Goal: Task Accomplishment & Management: Use online tool/utility

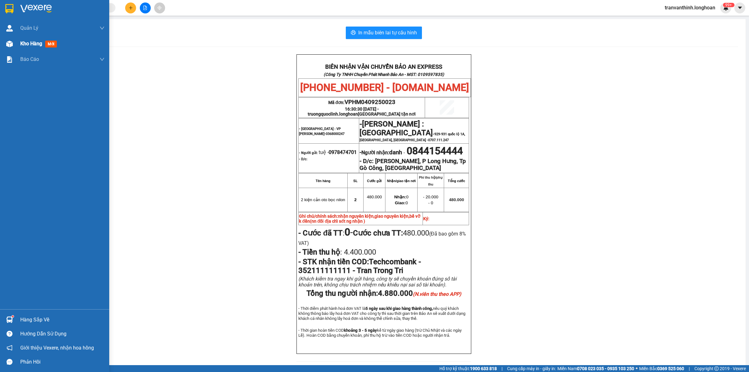
click at [23, 42] on span "Kho hàng" at bounding box center [31, 44] width 22 height 6
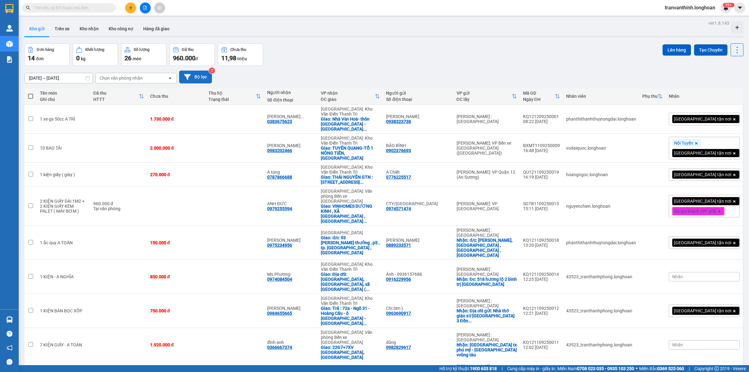
click at [196, 76] on button "Bộ lọc" at bounding box center [195, 77] width 33 height 13
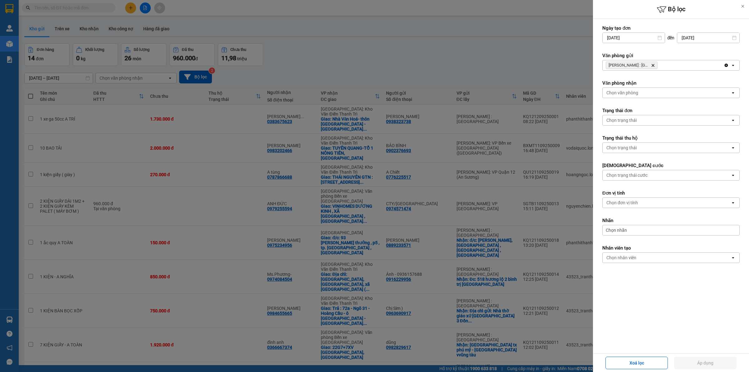
click at [653, 66] on icon "Hồ Chí Minh : Kho Quận 12, close by backspace" at bounding box center [653, 65] width 3 height 3
click at [659, 63] on div "Chọn văn phòng" at bounding box center [667, 65] width 128 height 10
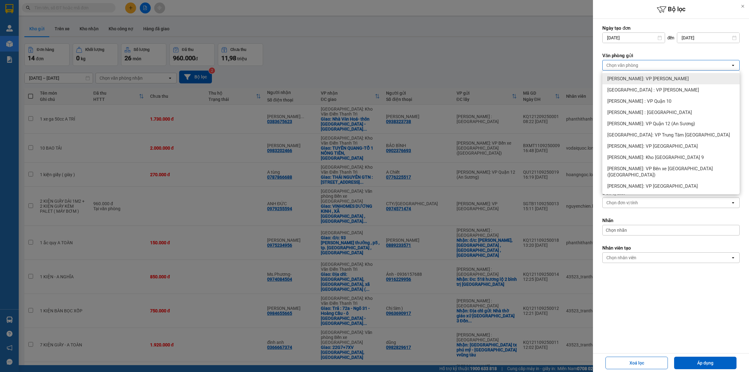
click at [652, 78] on span "Hồ Chí Minh: VP Bình Thạnh" at bounding box center [647, 79] width 81 height 6
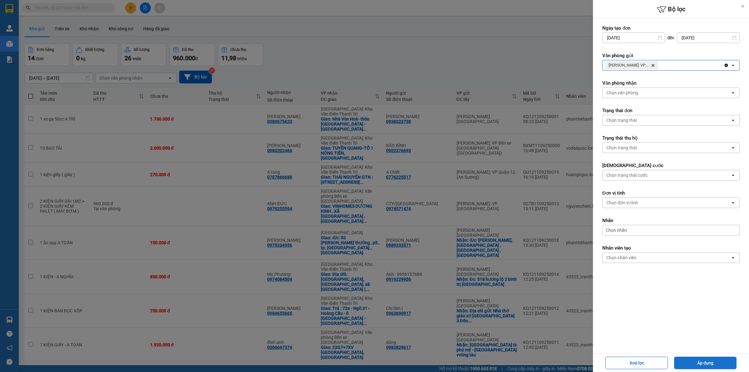
click at [704, 362] on button "Áp dụng" at bounding box center [705, 362] width 62 height 12
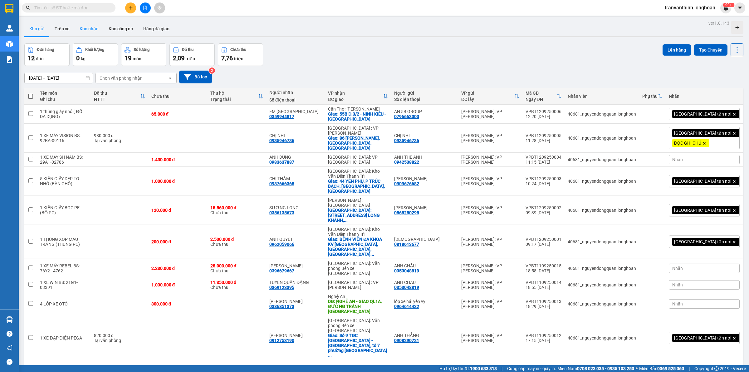
click at [88, 30] on button "Kho nhận" at bounding box center [89, 28] width 29 height 15
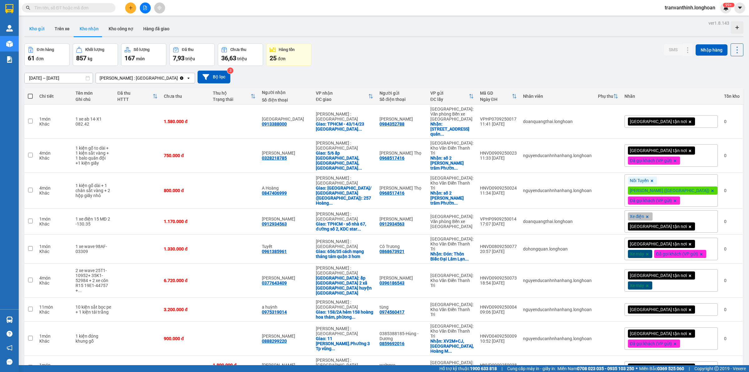
click at [33, 26] on button "Kho gửi" at bounding box center [36, 28] width 25 height 15
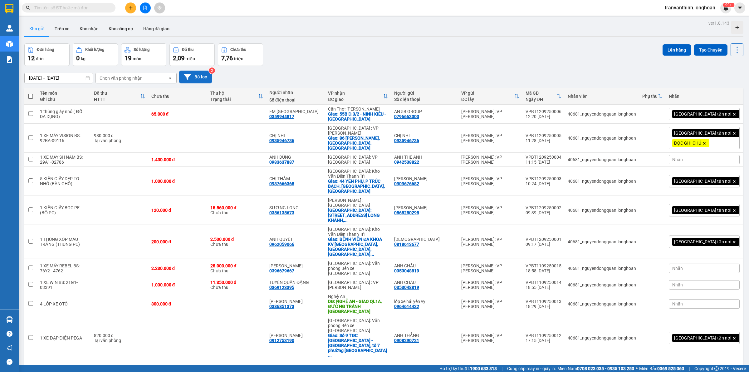
click at [200, 80] on button "Bộ lọc" at bounding box center [195, 77] width 33 height 13
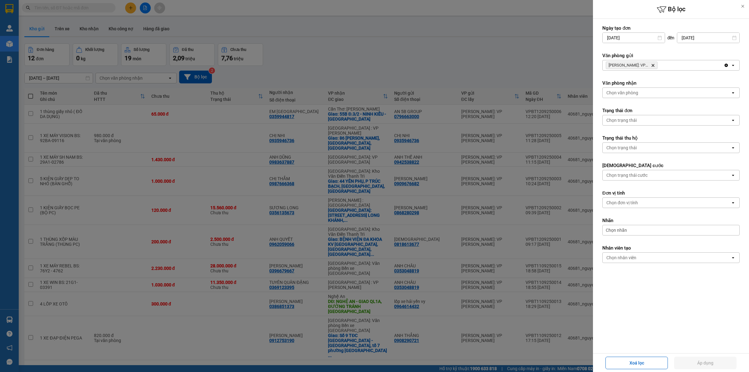
drag, startPoint x: 653, startPoint y: 66, endPoint x: 657, endPoint y: 66, distance: 3.7
click at [653, 66] on icon "Hồ Chí Minh: VP Bình Thạnh, close by backspace" at bounding box center [653, 65] width 3 height 3
click at [656, 64] on div "Chọn văn phòng" at bounding box center [667, 65] width 128 height 10
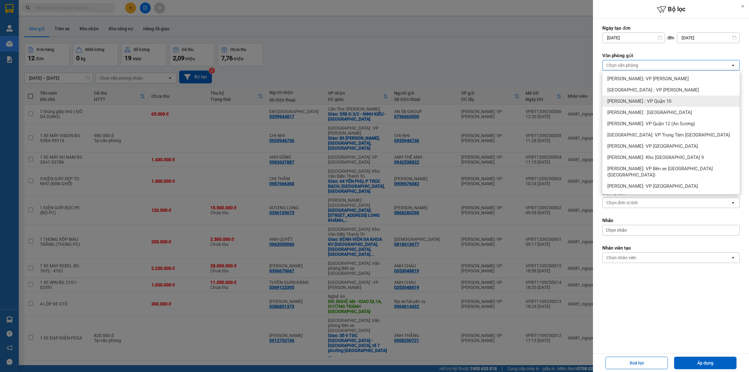
click at [653, 102] on span "Hồ Chí Minh : VP Quận 10" at bounding box center [639, 101] width 64 height 6
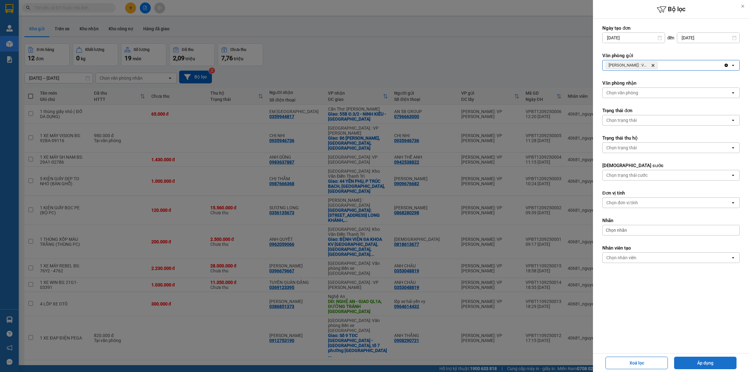
click at [700, 361] on button "Áp dụng" at bounding box center [705, 362] width 62 height 12
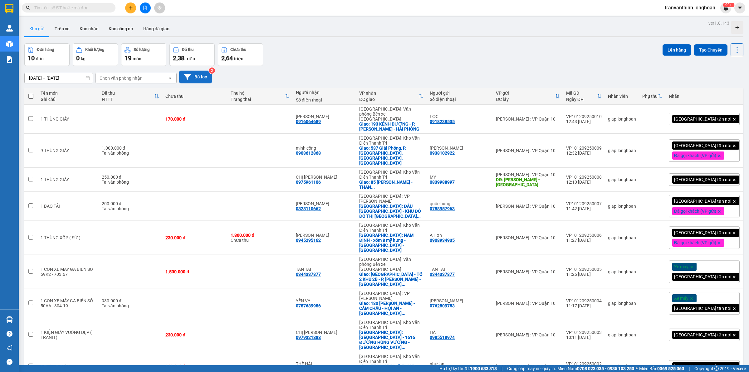
click at [199, 78] on button "Bộ lọc" at bounding box center [195, 77] width 33 height 13
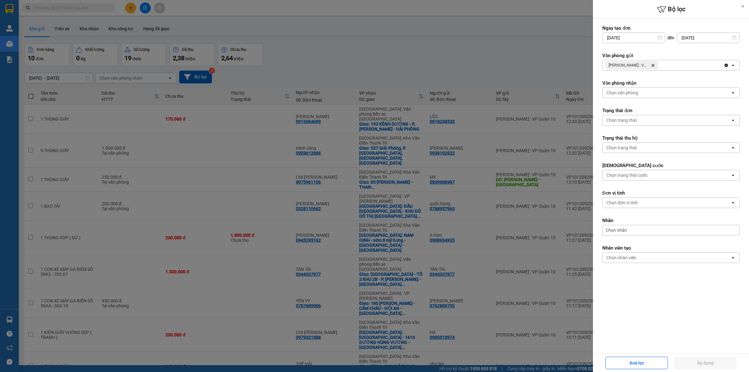
click at [653, 66] on icon "Hồ Chí Minh : VP Quận 10, close by backspace" at bounding box center [653, 65] width 3 height 3
click at [655, 67] on div "Chọn văn phòng" at bounding box center [667, 65] width 128 height 10
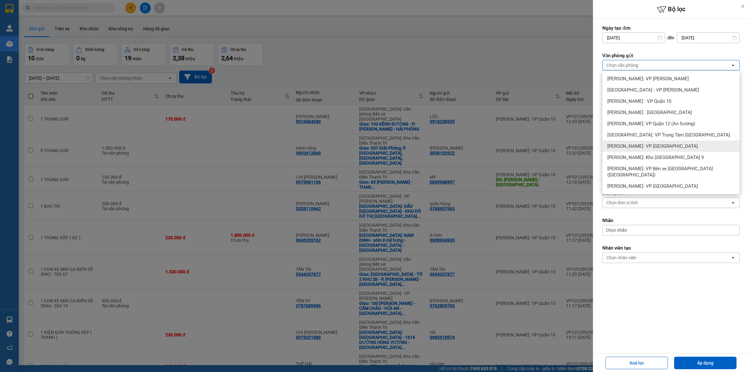
click at [662, 145] on span "Hồ Chí Minh: VP Quận Tân Phú" at bounding box center [652, 146] width 91 height 6
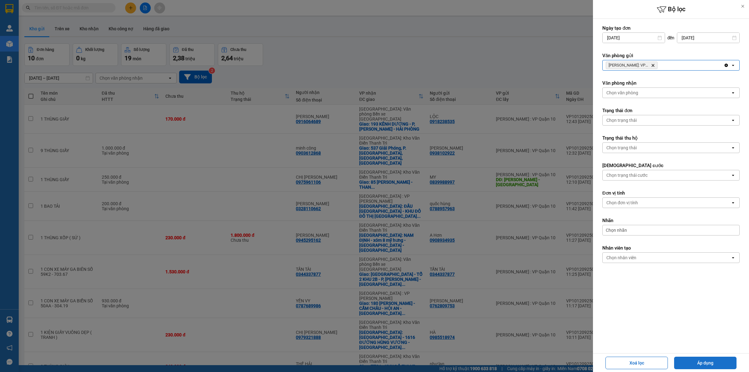
click at [705, 364] on button "Áp dụng" at bounding box center [705, 362] width 62 height 12
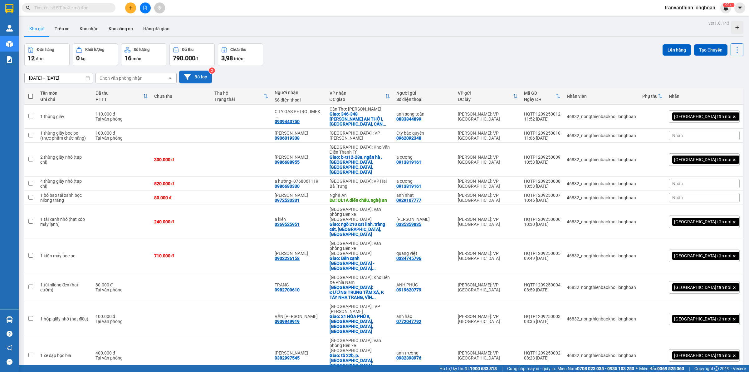
click at [196, 76] on button "Bộ lọc" at bounding box center [195, 77] width 33 height 13
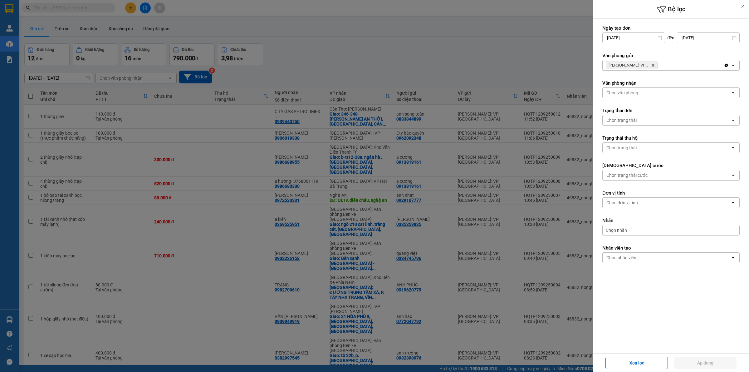
click at [652, 65] on icon "Delete" at bounding box center [653, 65] width 4 height 4
click at [653, 65] on div "Chọn văn phòng" at bounding box center [667, 65] width 128 height 10
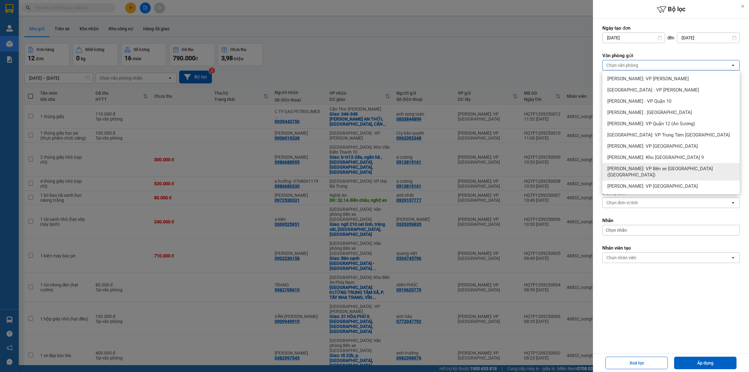
scroll to position [29, 0]
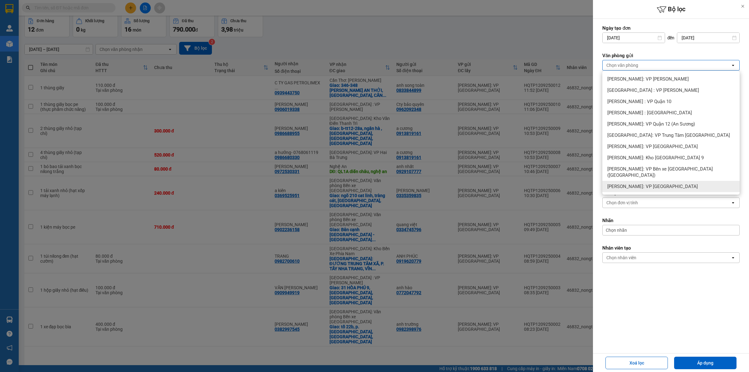
click at [660, 183] on span "Hồ Chí Minh: VP Quận Tân Bình" at bounding box center [652, 186] width 91 height 6
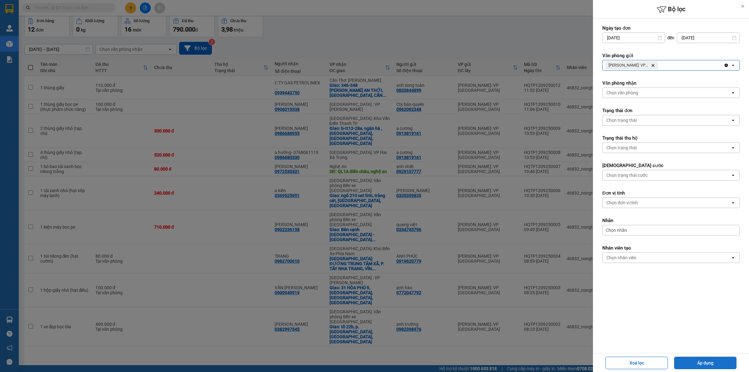
click at [709, 363] on button "Áp dụng" at bounding box center [705, 362] width 62 height 12
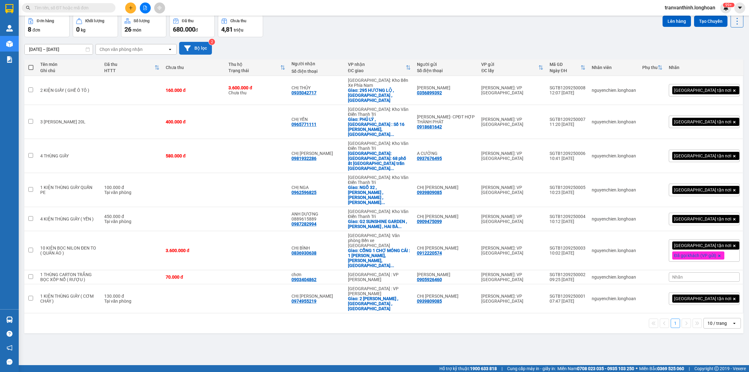
click at [201, 42] on button "Bộ lọc" at bounding box center [195, 48] width 33 height 13
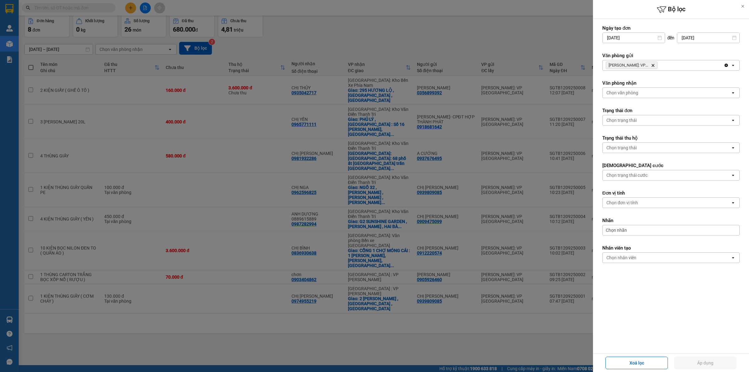
click at [653, 66] on icon "Delete" at bounding box center [653, 65] width 4 height 4
click at [657, 69] on div "Chọn văn phòng" at bounding box center [667, 65] width 128 height 10
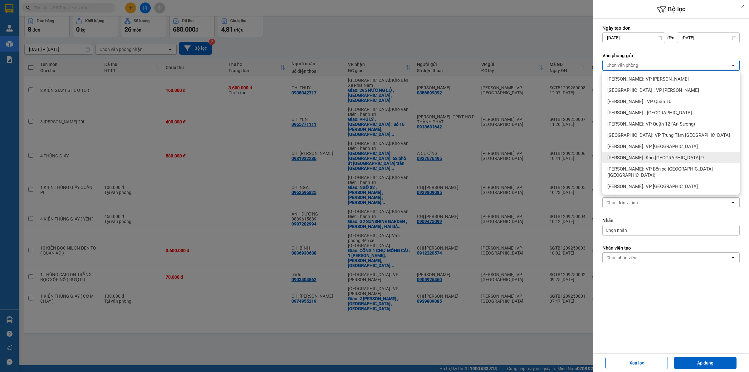
click at [670, 158] on span "Hồ Chí Minh: Kho Thủ Đức & Quận 9" at bounding box center [655, 158] width 96 height 6
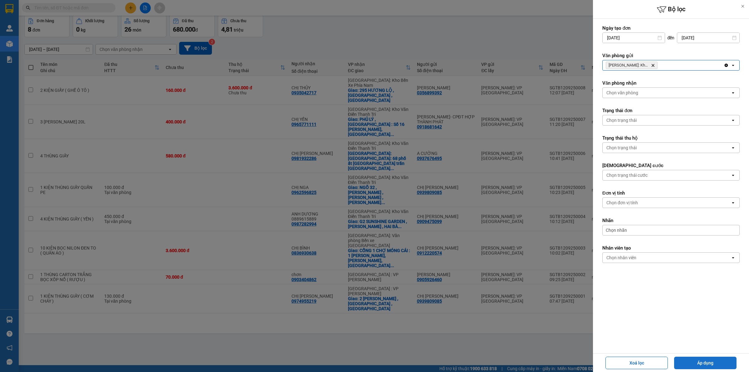
drag, startPoint x: 707, startPoint y: 364, endPoint x: 656, endPoint y: 352, distance: 52.5
click at [706, 364] on button "Áp dụng" at bounding box center [705, 362] width 62 height 12
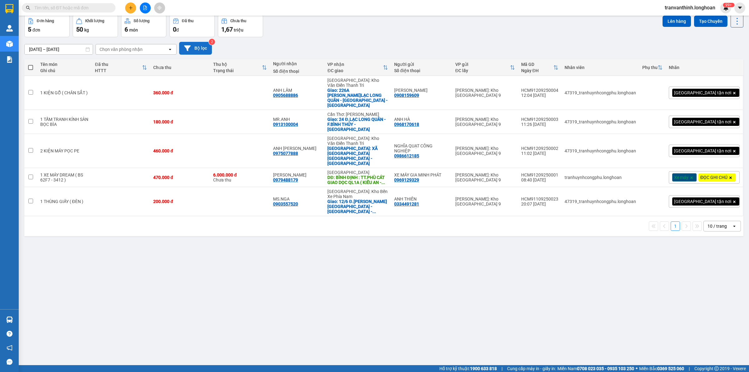
click at [194, 50] on button "Bộ lọc" at bounding box center [195, 48] width 33 height 13
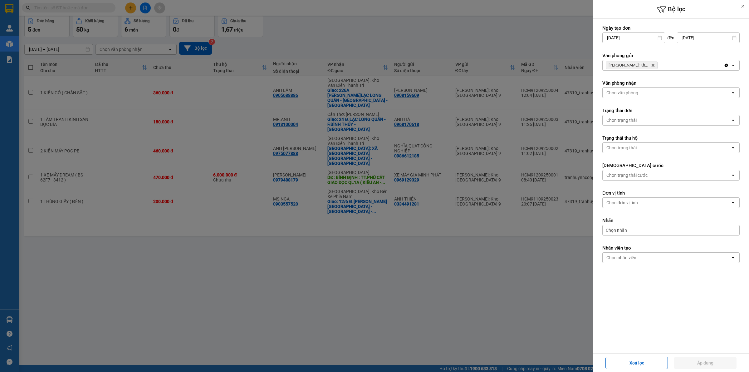
click at [653, 65] on icon "Delete" at bounding box center [653, 65] width 4 height 4
drag, startPoint x: 653, startPoint y: 65, endPoint x: 651, endPoint y: 70, distance: 5.8
click at [653, 66] on div "Chọn văn phòng" at bounding box center [667, 65] width 128 height 10
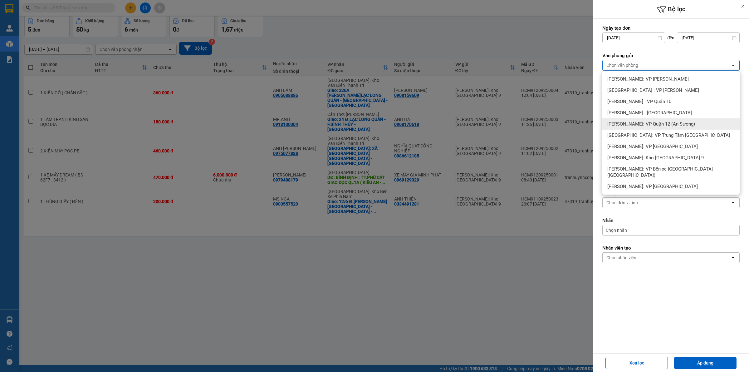
click at [667, 122] on span "Hồ Chí Minh: VP Quận 12 (An Sương)" at bounding box center [651, 124] width 88 height 6
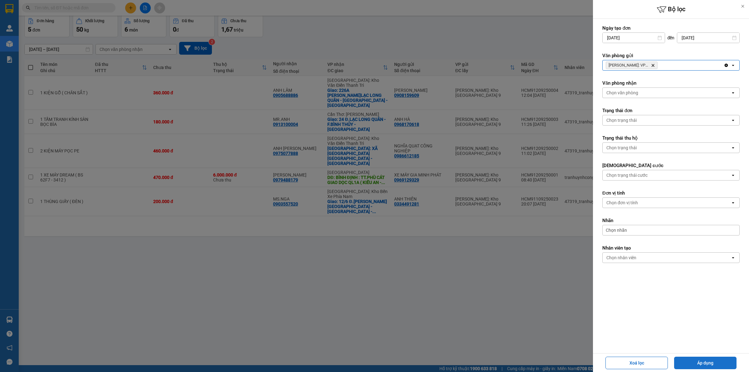
click at [708, 364] on button "Áp dụng" at bounding box center [705, 362] width 62 height 12
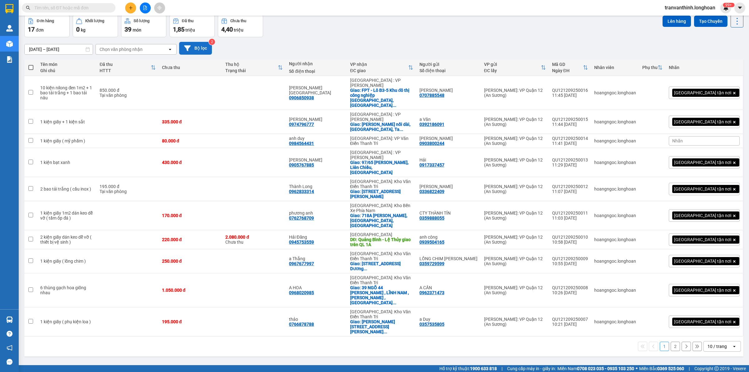
click at [206, 49] on button "Bộ lọc" at bounding box center [195, 48] width 33 height 13
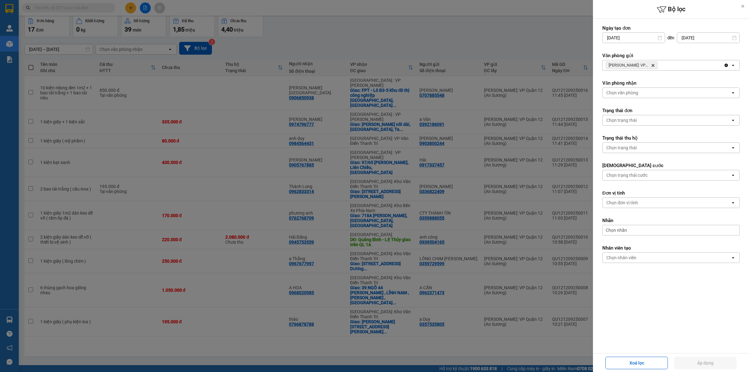
click at [653, 65] on icon "Hồ Chí Minh: VP Quận 12 (An Sương), close by backspace" at bounding box center [653, 65] width 3 height 3
click at [653, 65] on div "Chọn văn phòng" at bounding box center [667, 65] width 128 height 10
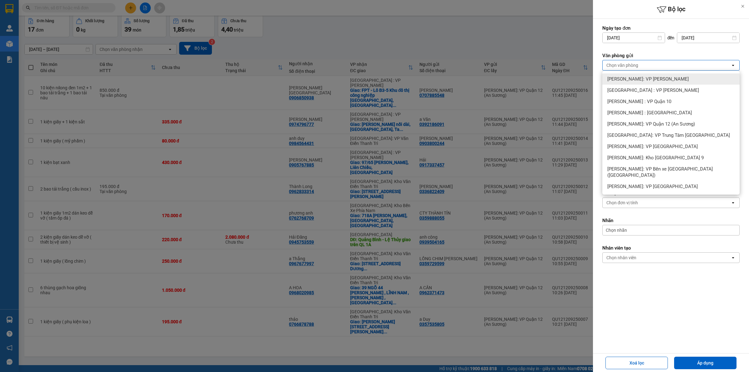
click at [658, 78] on span "Hồ Chí Minh: VP Bình Thạnh" at bounding box center [647, 79] width 81 height 6
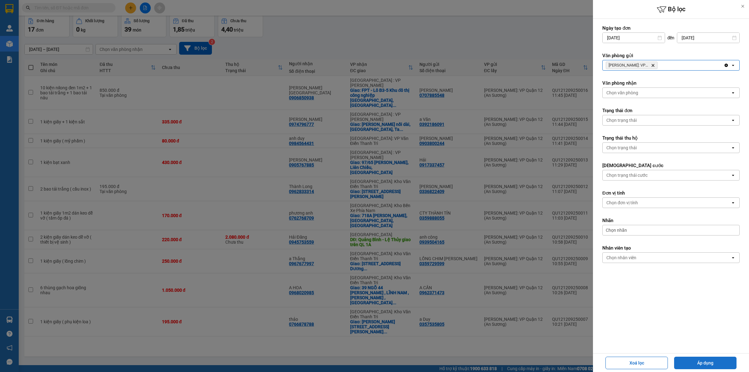
click at [709, 362] on button "Áp dụng" at bounding box center [705, 362] width 62 height 12
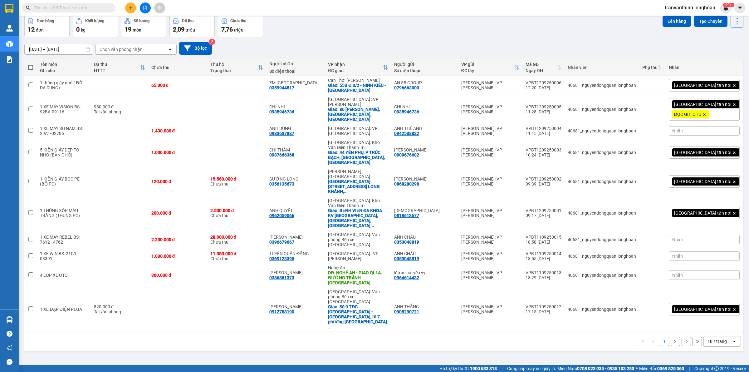
click at [723, 336] on div "10 / trang" at bounding box center [718, 341] width 28 height 10
click at [709, 355] on span "100 / trang" at bounding box center [714, 354] width 22 height 6
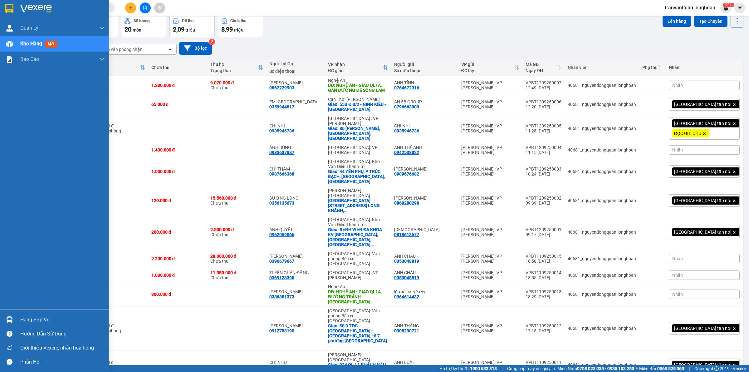
click at [0, 4] on div at bounding box center [54, 10] width 109 height 20
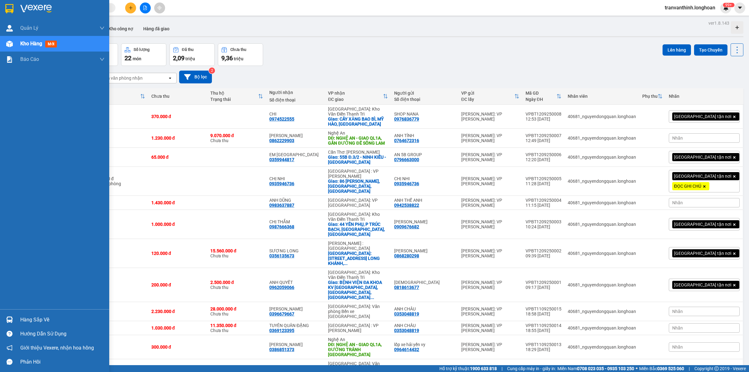
click at [27, 4] on img at bounding box center [36, 8] width 32 height 9
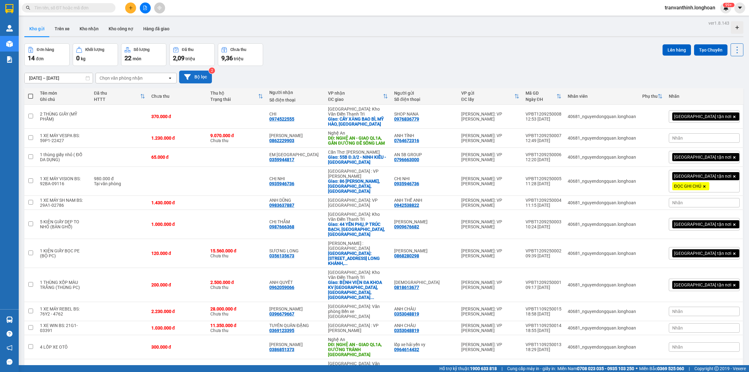
click at [199, 80] on button "Bộ lọc" at bounding box center [195, 77] width 33 height 13
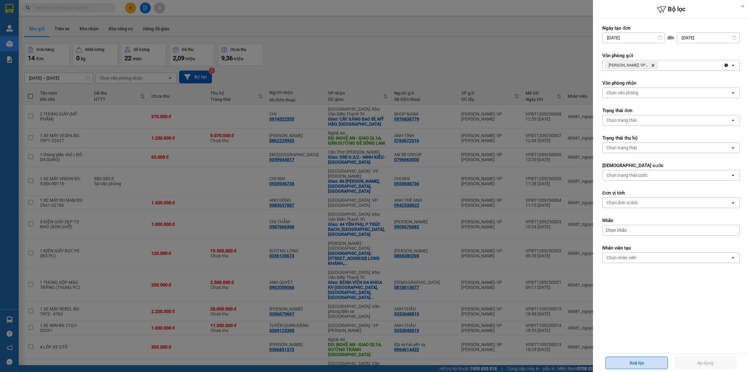
click at [638, 360] on button "Xoá lọc" at bounding box center [637, 362] width 62 height 12
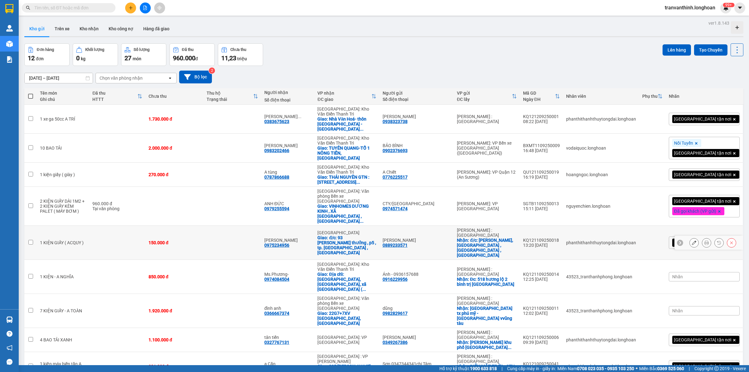
scroll to position [47, 0]
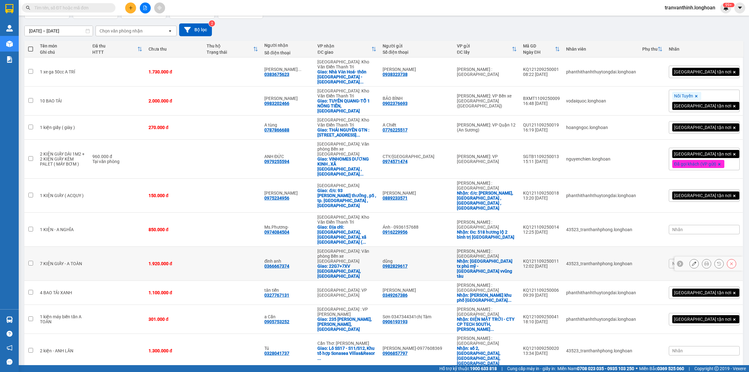
click at [408, 263] on div "0982829617" at bounding box center [395, 265] width 25 height 5
drag, startPoint x: 417, startPoint y: 216, endPoint x: 422, endPoint y: 216, distance: 5.3
copy div "0982829617"
click at [408, 292] on div "0349267386" at bounding box center [395, 294] width 25 height 5
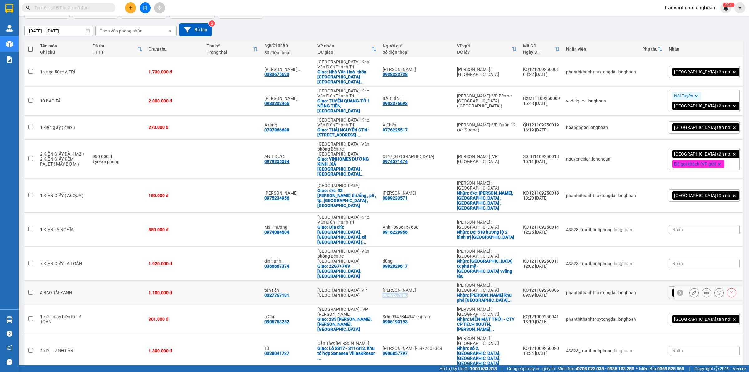
click at [408, 292] on div "0349267386" at bounding box center [395, 294] width 25 height 5
copy div "0349267386"
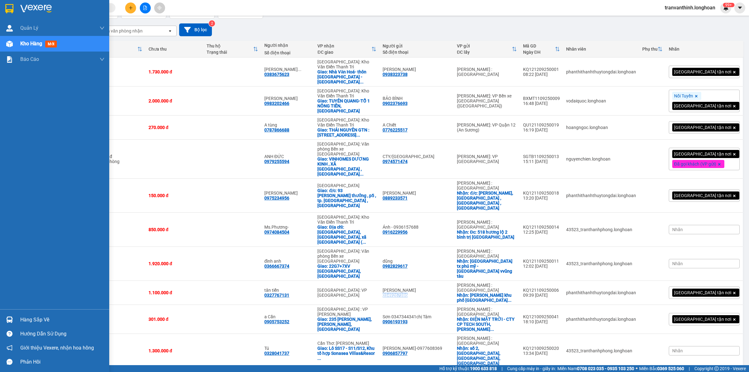
click at [9, 13] on img at bounding box center [9, 8] width 8 height 9
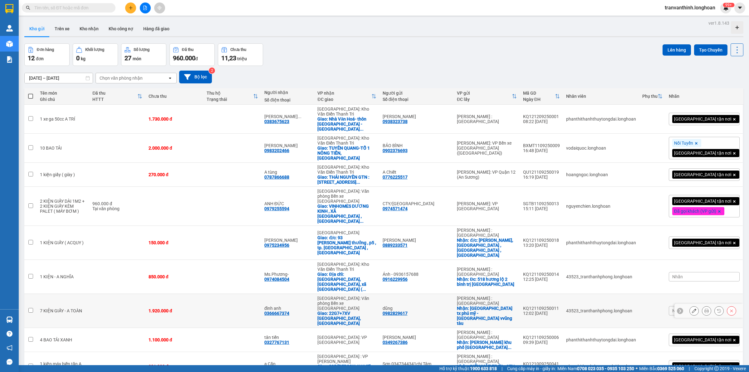
scroll to position [47, 0]
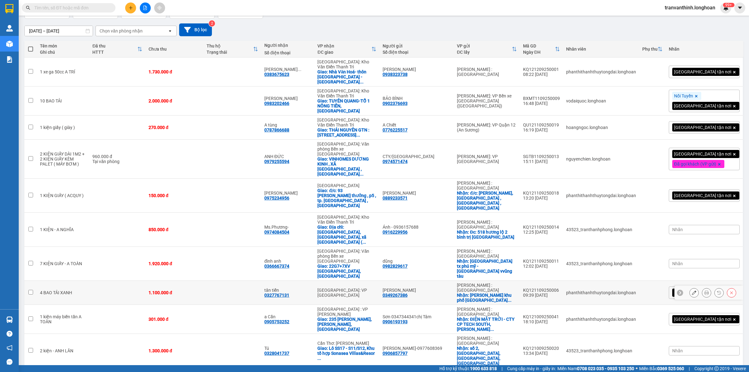
click at [262, 281] on td at bounding box center [233, 293] width 58 height 24
checkbox input "true"
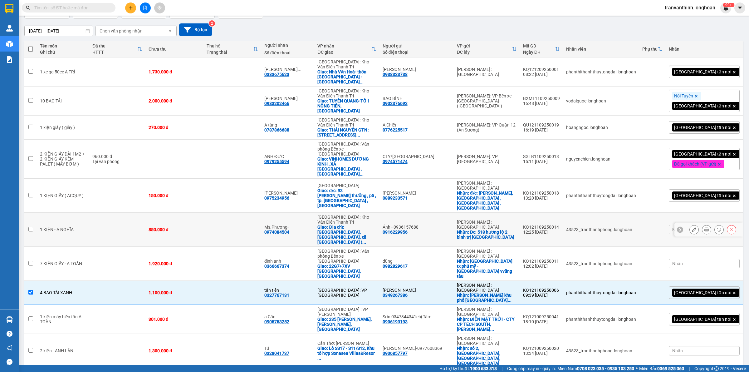
scroll to position [0, 0]
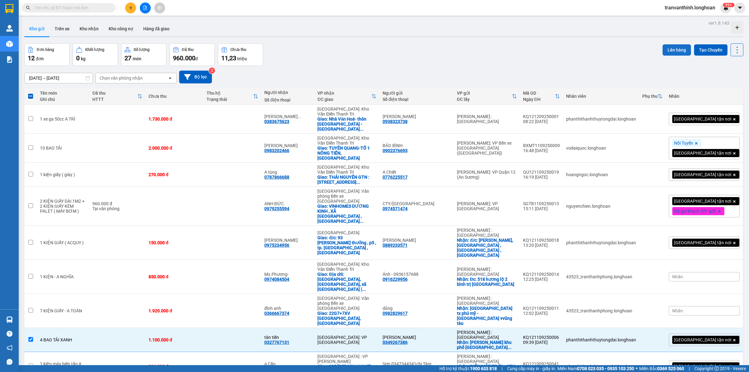
click at [673, 48] on button "Lên hàng" at bounding box center [677, 49] width 28 height 11
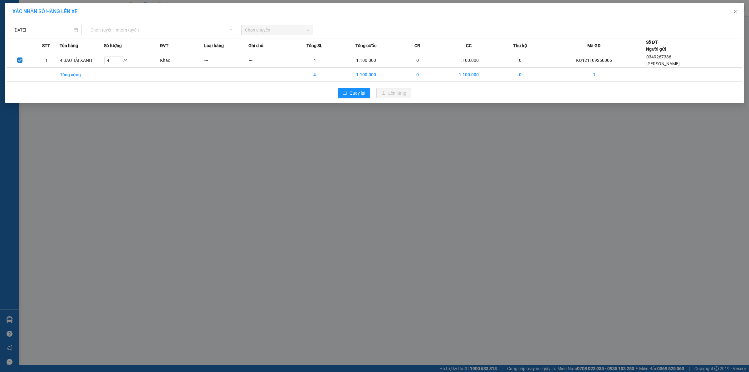
click at [132, 32] on span "Chọn tuyến - nhóm tuyến" at bounding box center [162, 29] width 142 height 9
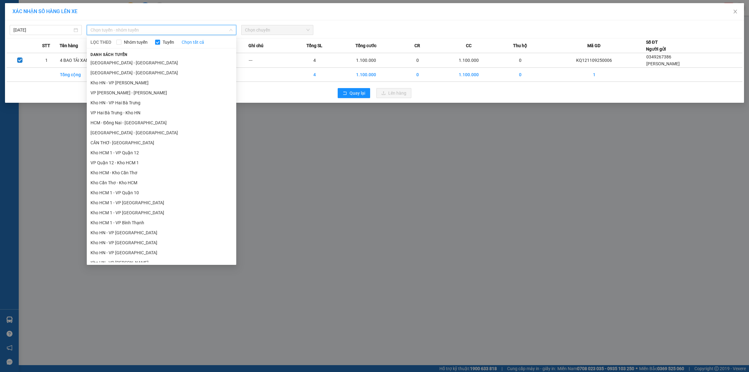
scroll to position [295, 0]
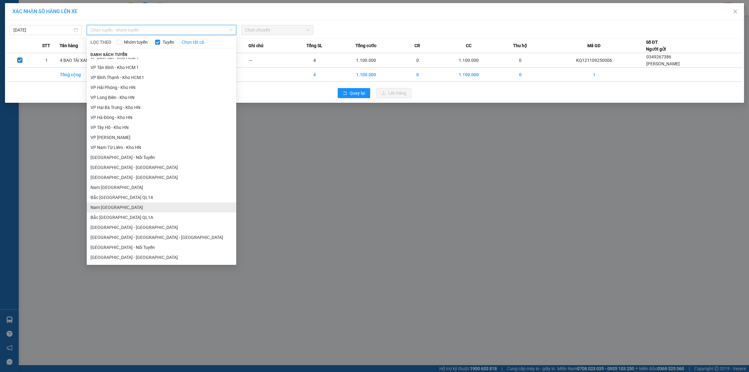
click at [113, 205] on li "Nam Trung Bắc QL1A" at bounding box center [162, 207] width 150 height 10
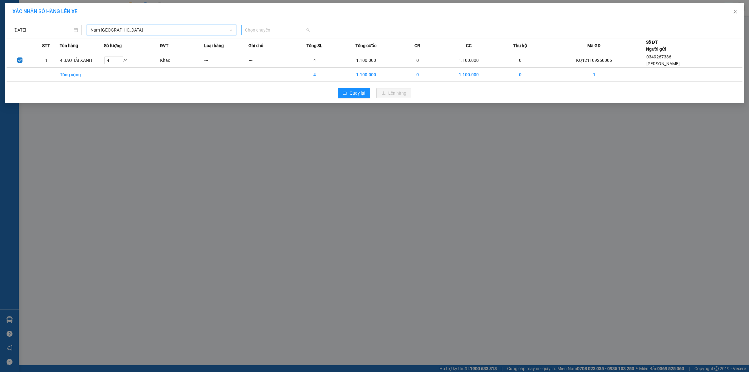
click at [267, 33] on span "Chọn chuyến" at bounding box center [277, 29] width 65 height 9
click at [259, 55] on div "18:00 (TC) - 29K-042.64" at bounding box center [269, 52] width 49 height 7
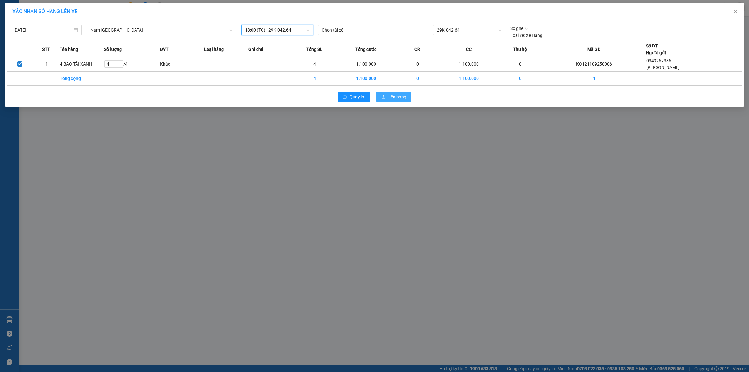
click at [383, 97] on icon "upload" at bounding box center [383, 97] width 4 height 4
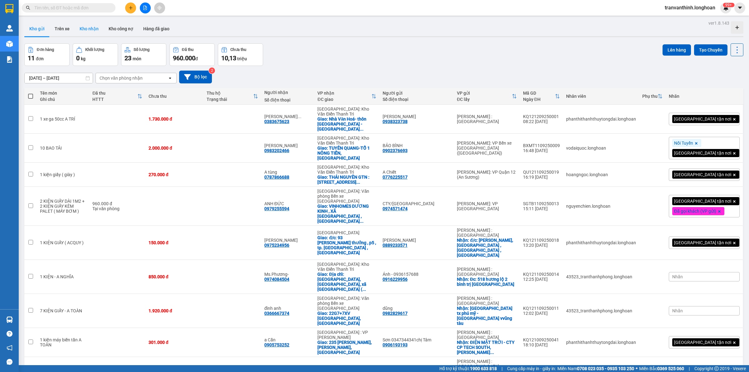
click at [87, 35] on button "Kho nhận" at bounding box center [89, 28] width 29 height 15
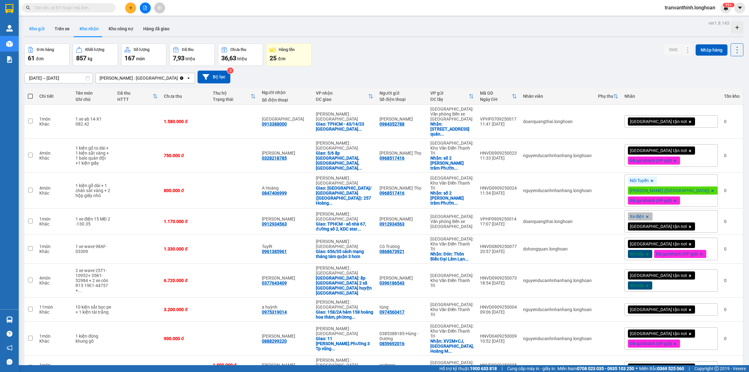
click at [40, 30] on button "Kho gửi" at bounding box center [36, 28] width 25 height 15
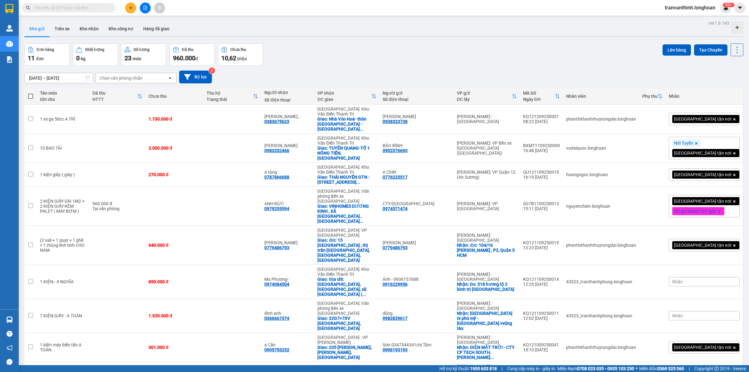
click at [687, 7] on span "tranvanthinh.longhoan" at bounding box center [690, 8] width 61 height 8
click at [675, 16] on span "Đăng xuất" at bounding box center [693, 19] width 48 height 7
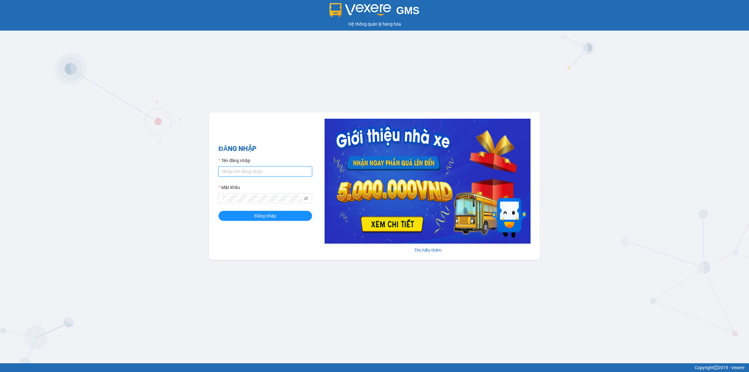
type input "tranthanhphong.longhoan"
click at [252, 174] on input "tranthanhphong.longhoan" at bounding box center [265, 171] width 94 height 10
type input "N"
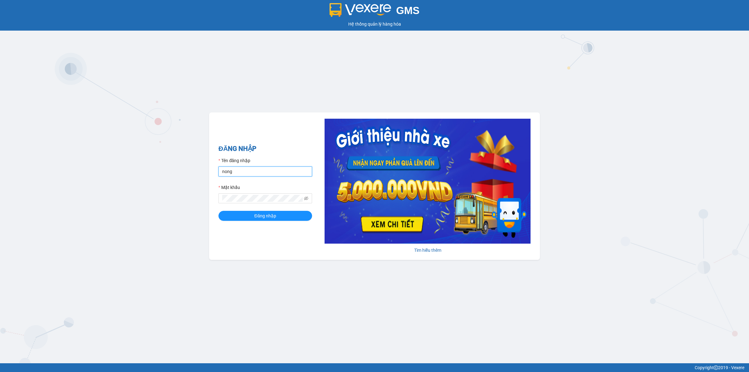
type input "nongdinhlam.longhoan"
click at [218, 211] on button "Đăng nhập" at bounding box center [265, 216] width 94 height 10
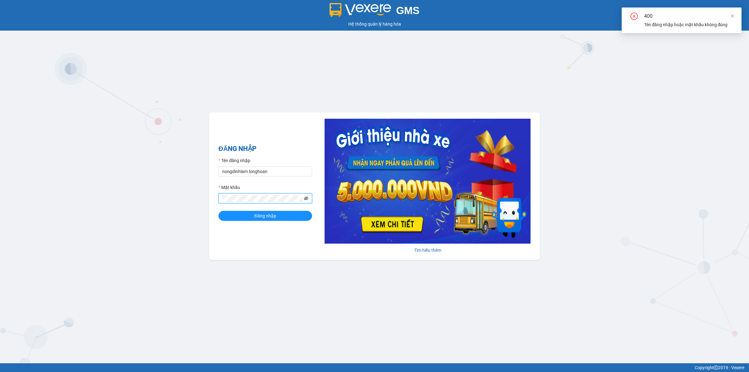
click at [306, 199] on icon "eye-invisible" at bounding box center [306, 198] width 4 height 4
click at [306, 199] on icon "eye" at bounding box center [306, 198] width 4 height 4
click at [237, 215] on button "Đăng nhập" at bounding box center [265, 216] width 94 height 10
click at [733, 14] on icon "close" at bounding box center [732, 16] width 4 height 4
